Goal: Check status

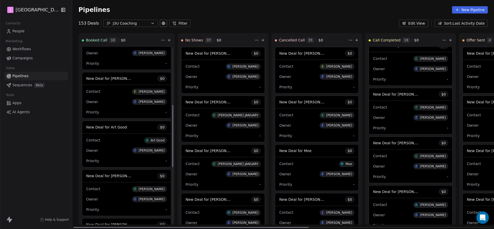
scroll to position [181, 0]
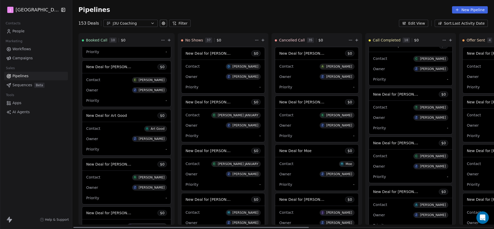
click at [115, 117] on span "New Deal for Art Good" at bounding box center [106, 115] width 41 height 4
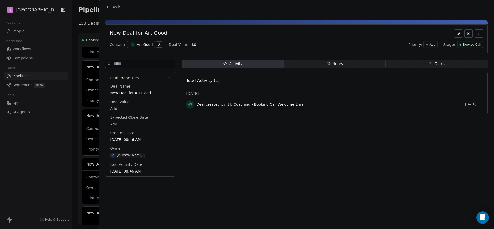
click at [468, 45] on span "Booked Call" at bounding box center [472, 44] width 18 height 4
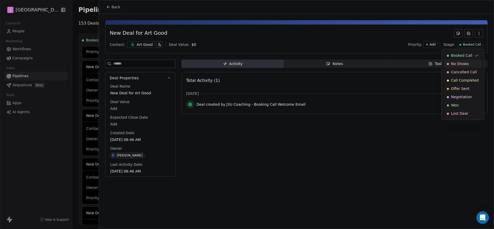
click at [462, 64] on span "No Shows" at bounding box center [460, 63] width 18 height 5
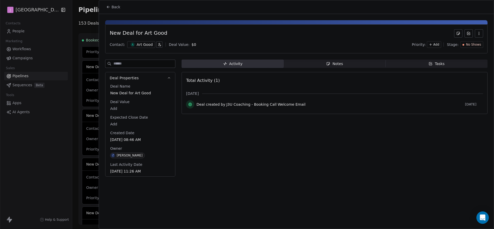
drag, startPoint x: 115, startPoint y: 5, endPoint x: 110, endPoint y: 9, distance: 6.2
click at [114, 5] on span "Back" at bounding box center [115, 6] width 9 height 5
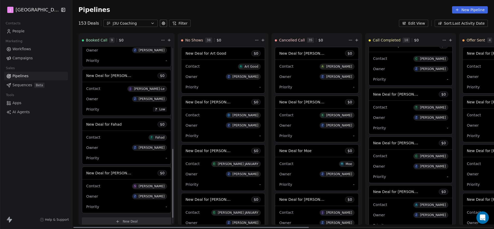
scroll to position [275, 0]
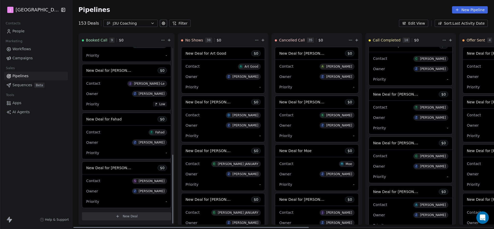
click at [114, 119] on span "New Deal for Fahad" at bounding box center [103, 119] width 35 height 4
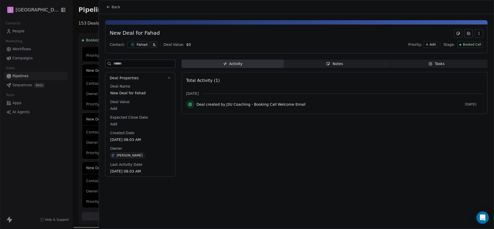
click at [465, 47] on div "Booked Call" at bounding box center [470, 44] width 26 height 7
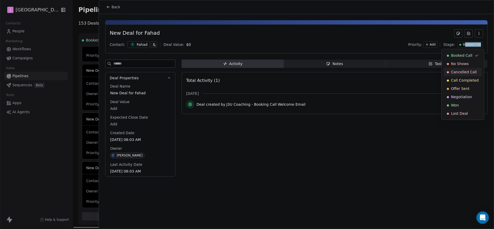
click at [460, 73] on span "Cancelled Call" at bounding box center [464, 71] width 26 height 5
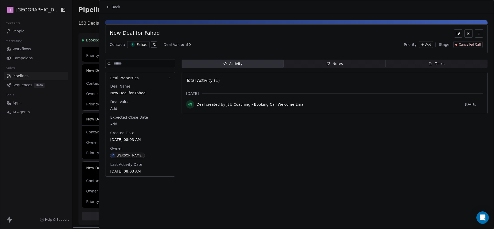
click at [112, 3] on button "Back" at bounding box center [113, 6] width 20 height 9
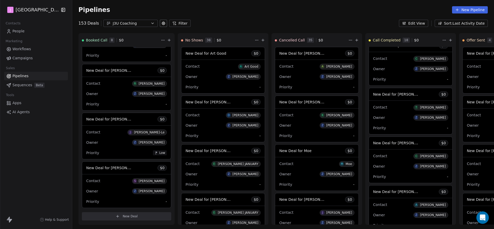
scroll to position [226, 0]
